Goal: Check status: Verify the current state of an ongoing process or item

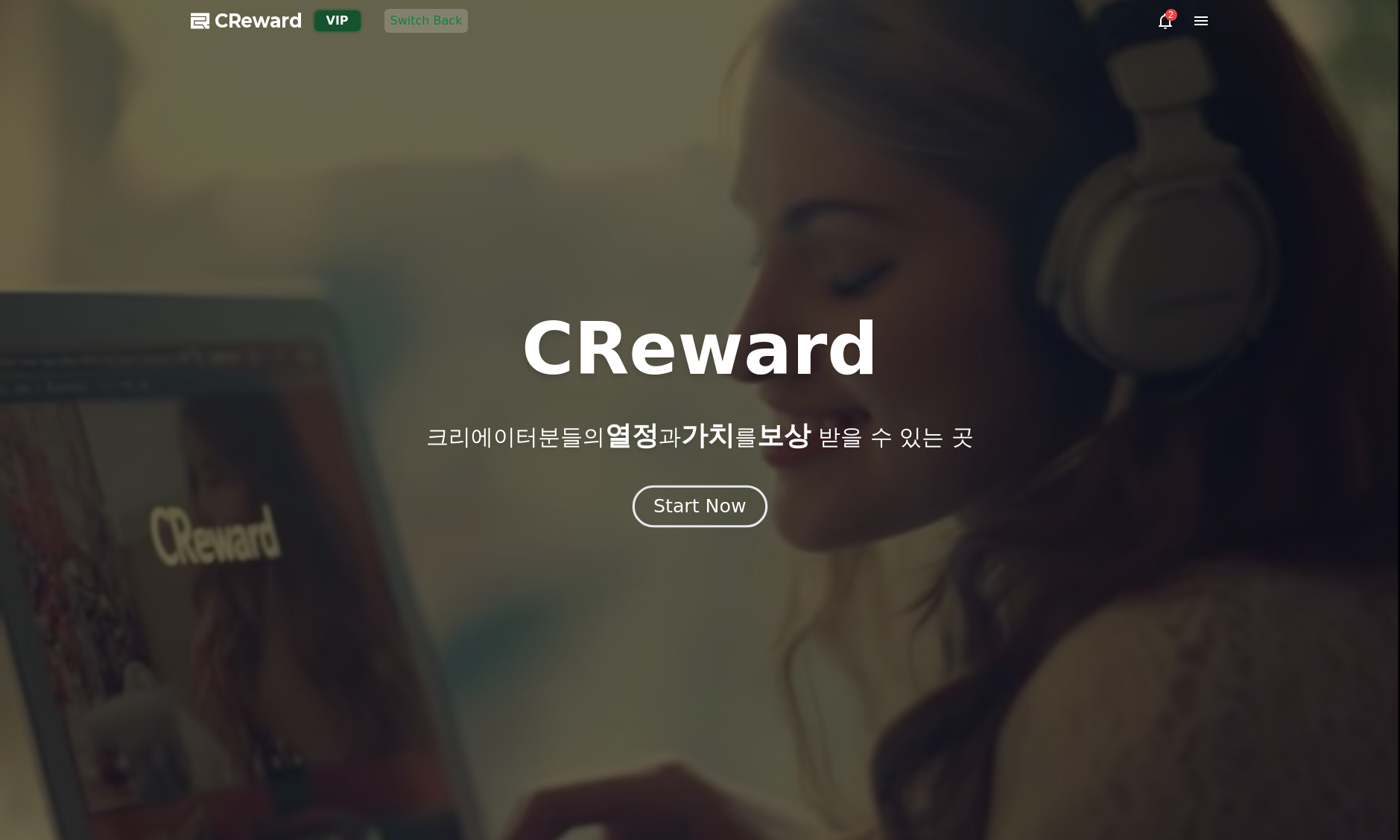
click at [705, 496] on div "Start Now" at bounding box center [700, 507] width 93 height 25
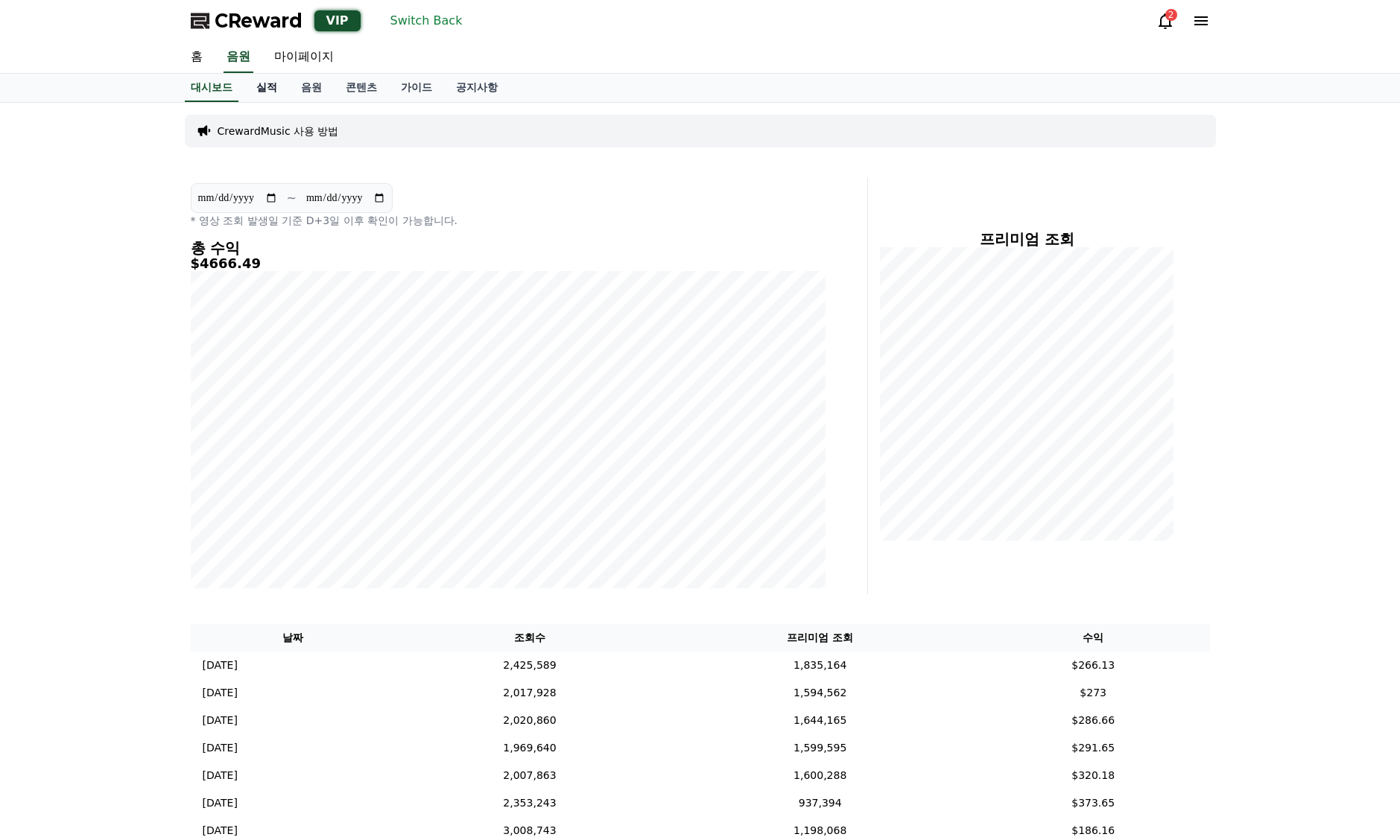
click at [288, 85] on link "실적" at bounding box center [267, 88] width 45 height 28
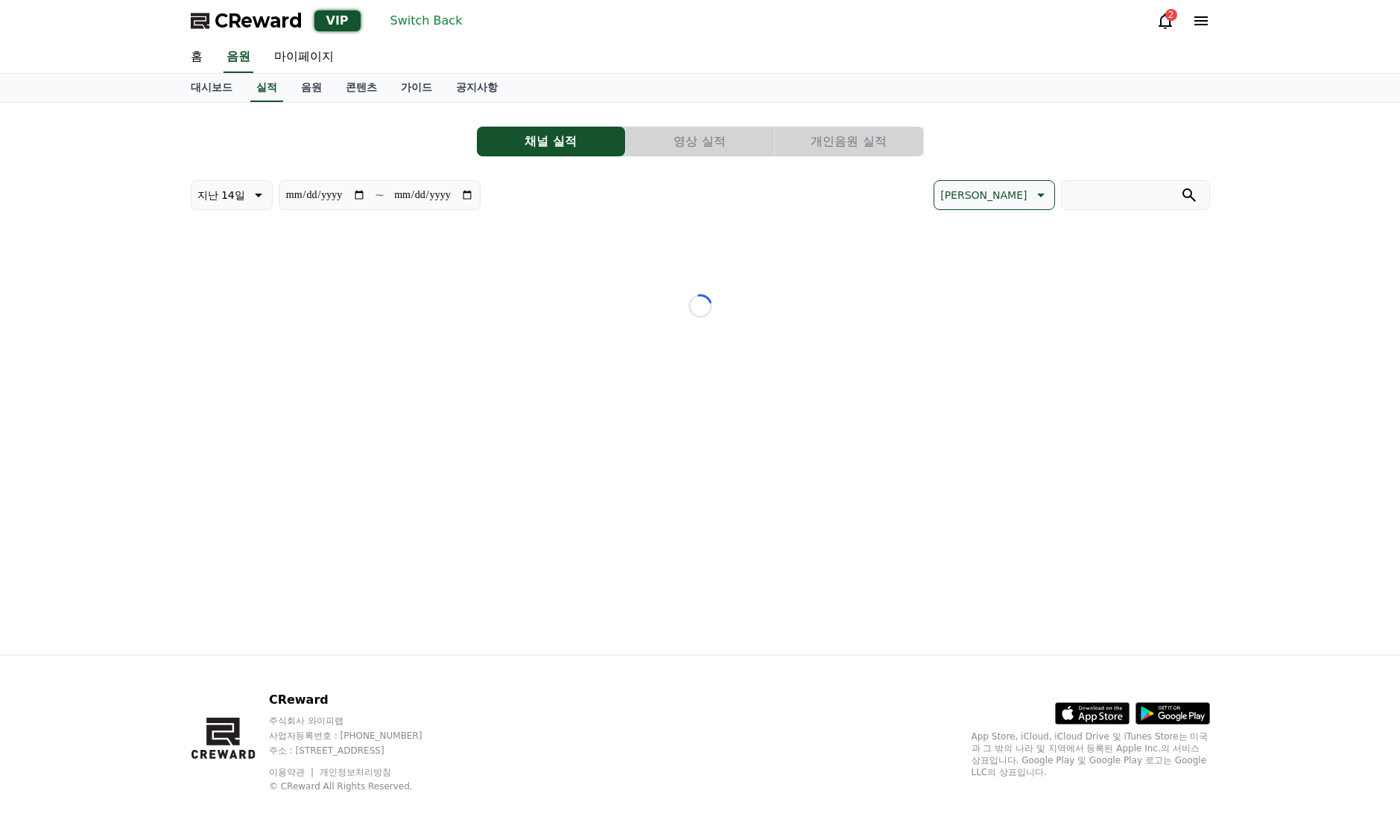
drag, startPoint x: 820, startPoint y: 140, endPoint x: 859, endPoint y: 143, distance: 39.1
click at [820, 140] on button "개인음원 실적" at bounding box center [849, 141] width 148 height 30
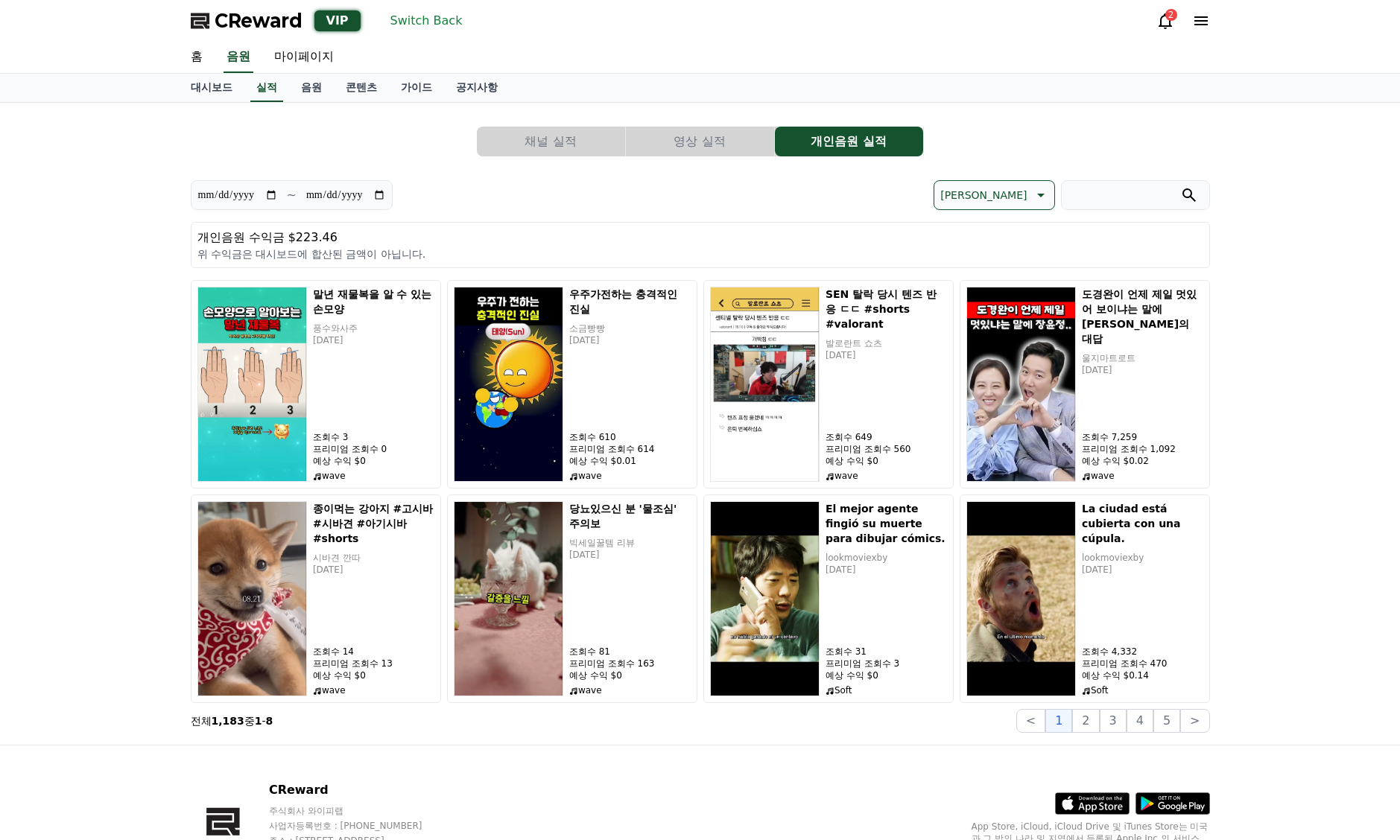
click at [1009, 201] on p "[PERSON_NAME]" at bounding box center [984, 195] width 86 height 21
click at [980, 301] on button "수익 순" at bounding box center [957, 311] width 46 height 33
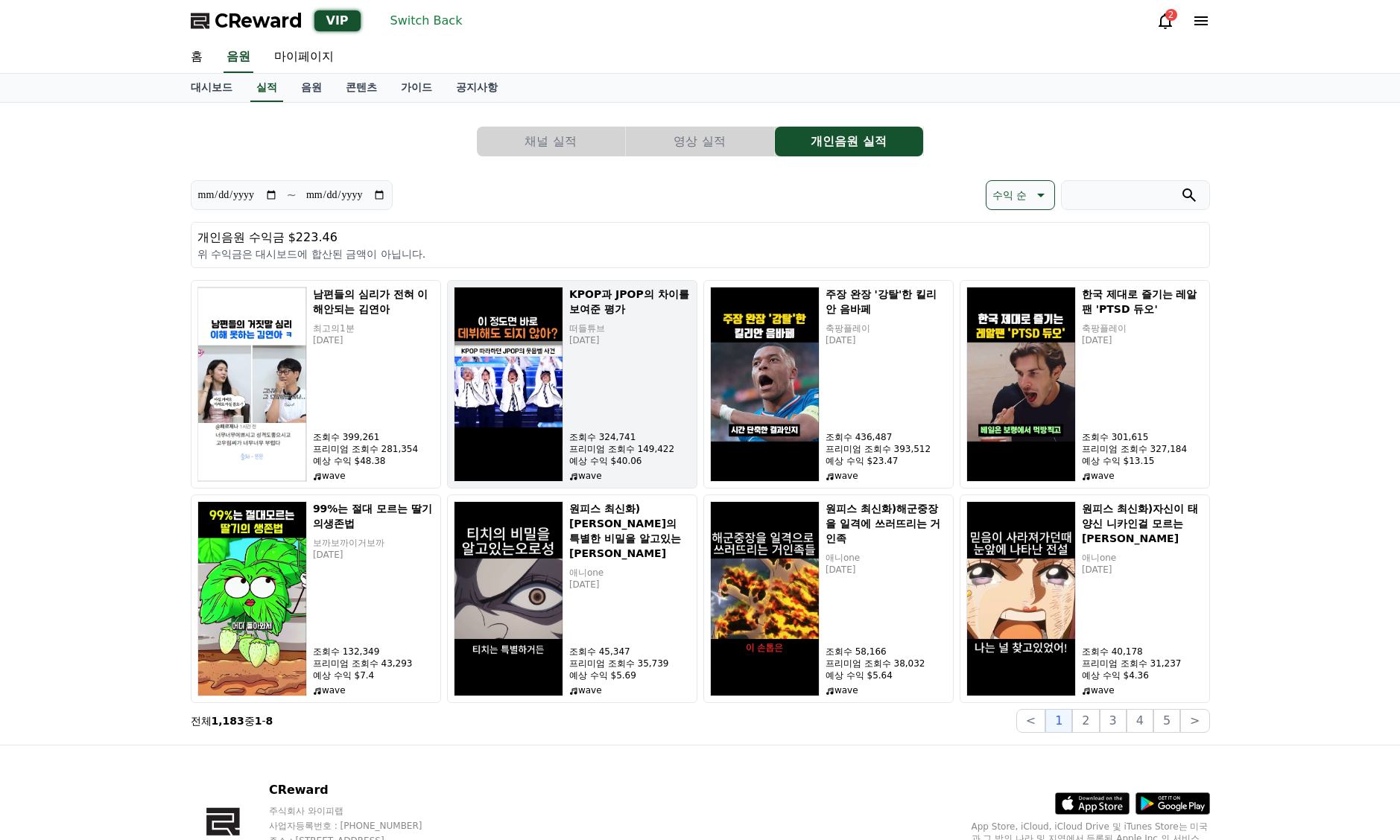
click at [511, 417] on img at bounding box center [508, 384] width 110 height 195
click at [591, 333] on p "떠들튜브" at bounding box center [630, 328] width 122 height 12
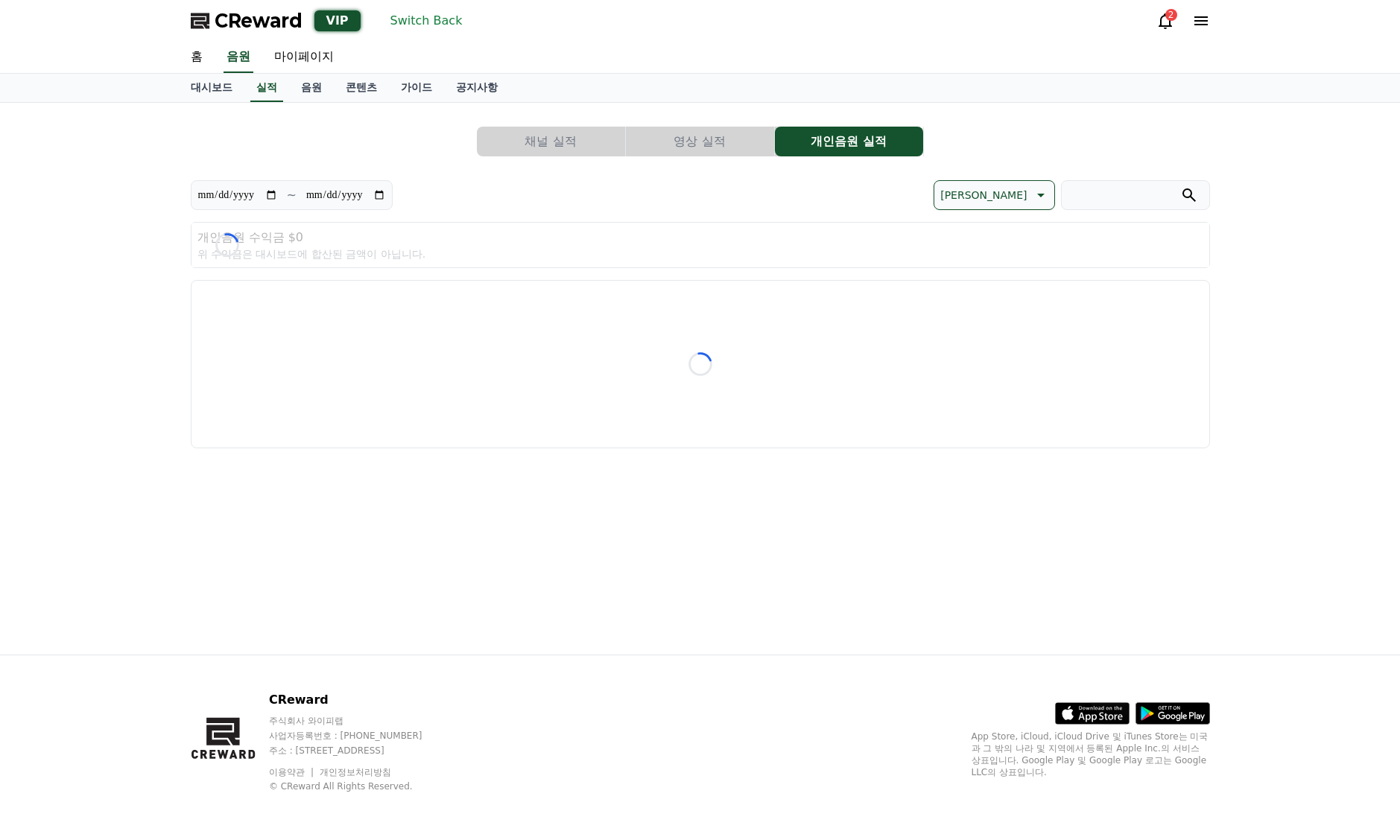
click at [405, 24] on button "Switch Back" at bounding box center [426, 20] width 84 height 24
